Goal: Task Accomplishment & Management: Manage account settings

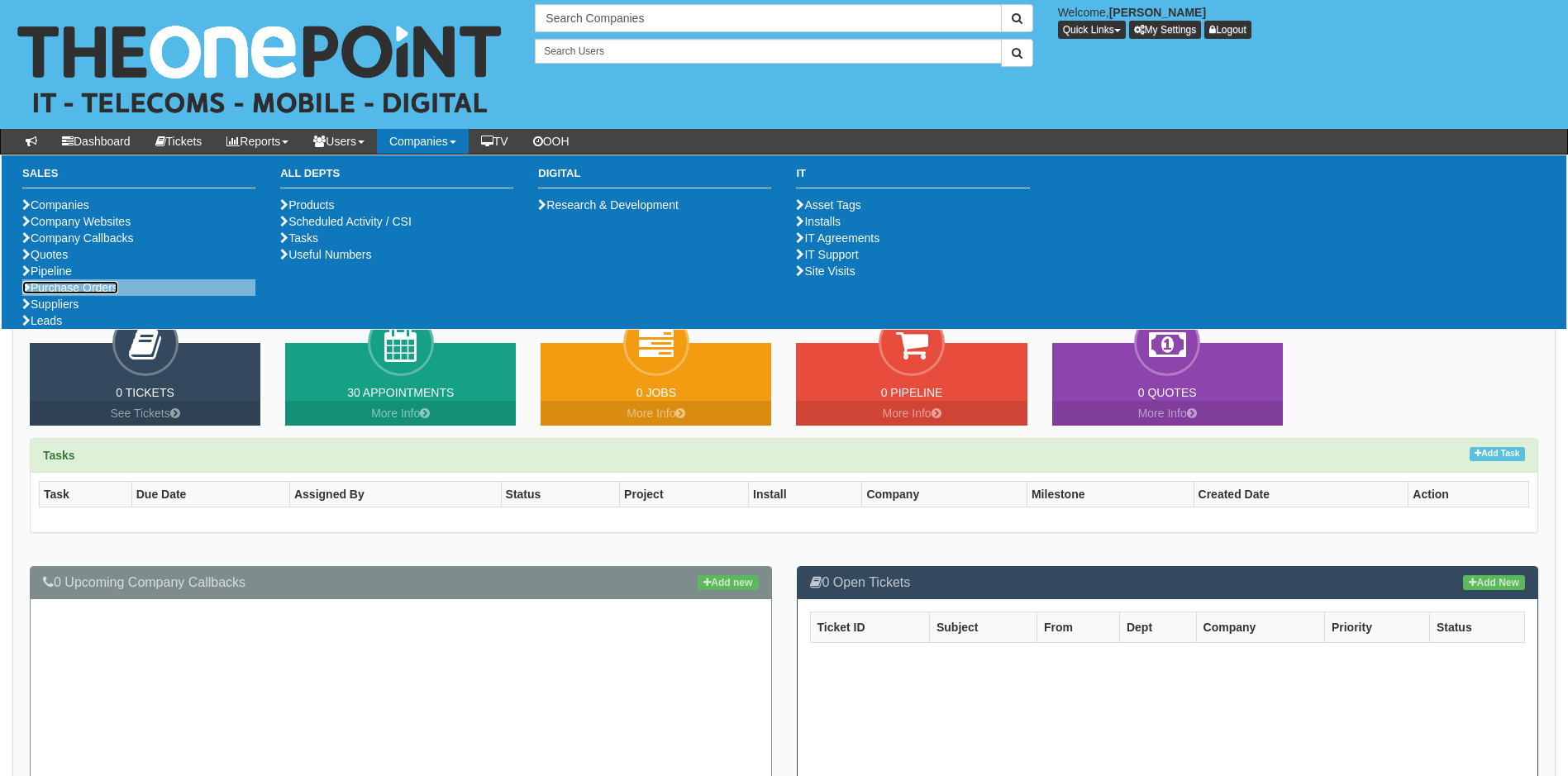
click at [89, 295] on link "Purchase Orders" at bounding box center [69, 287] width 96 height 13
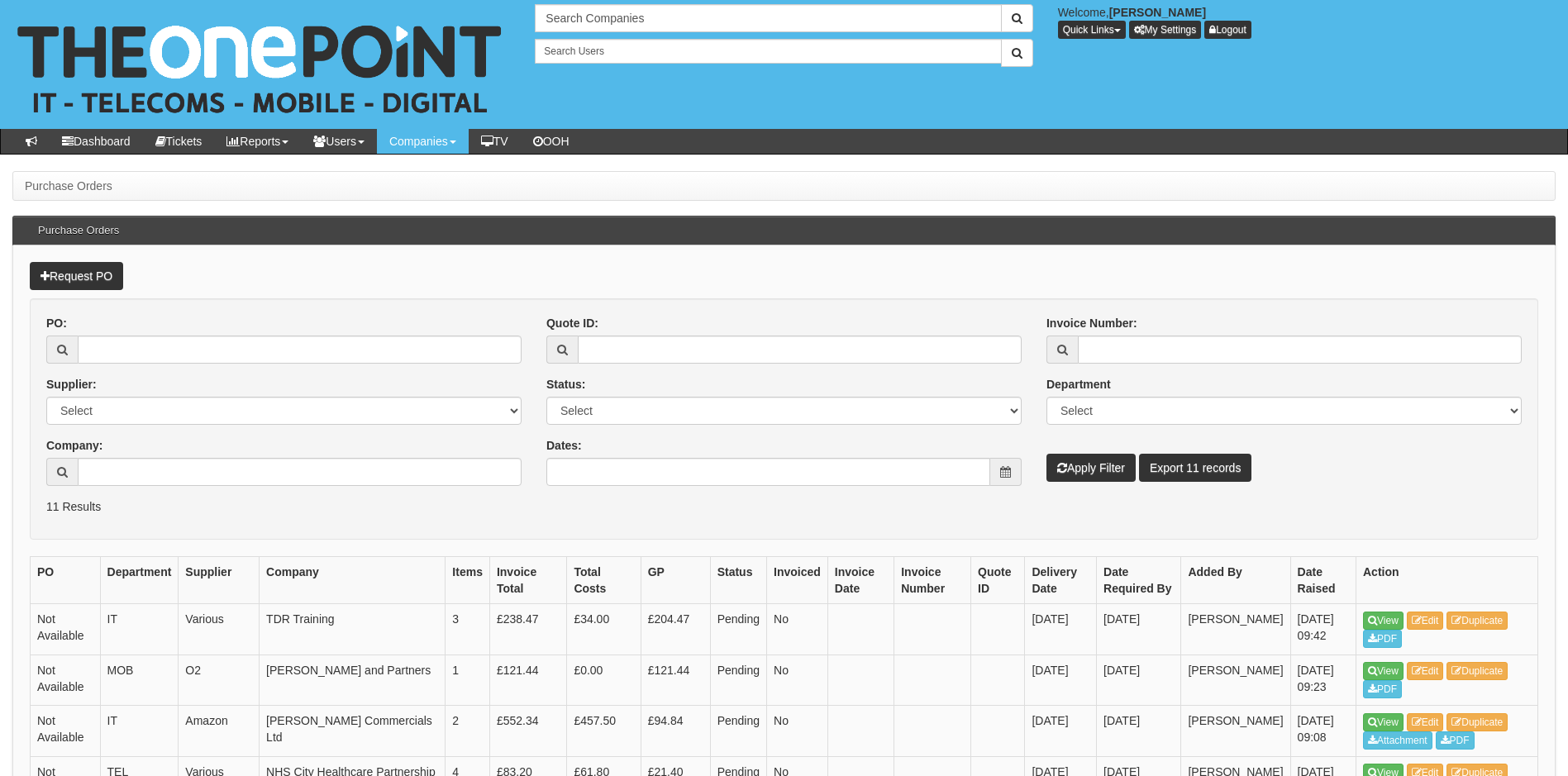
scroll to position [83, 0]
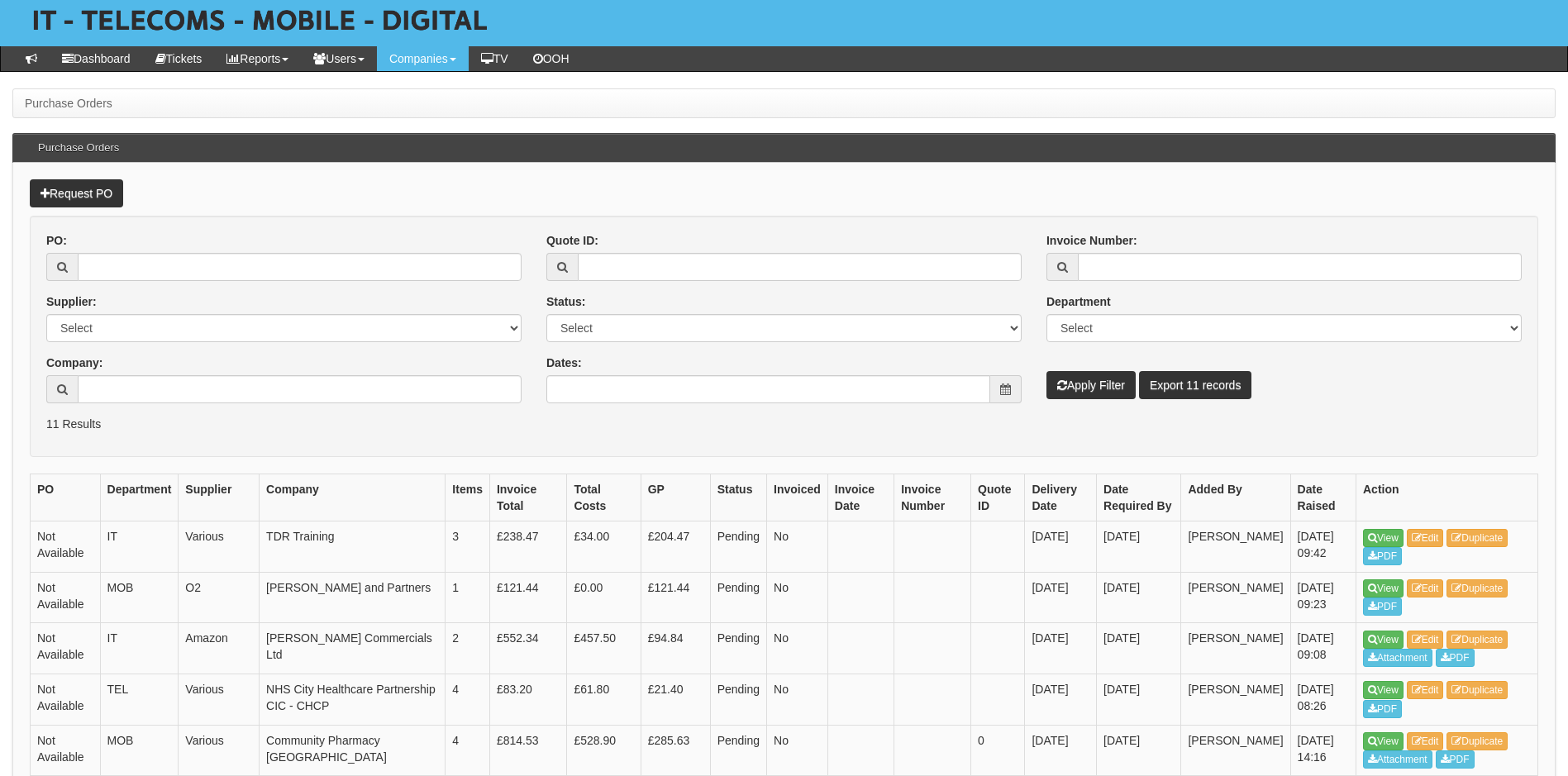
click at [551, 428] on p "11 Results" at bounding box center [784, 424] width 1475 height 17
